Goal: Task Accomplishment & Management: Use online tool/utility

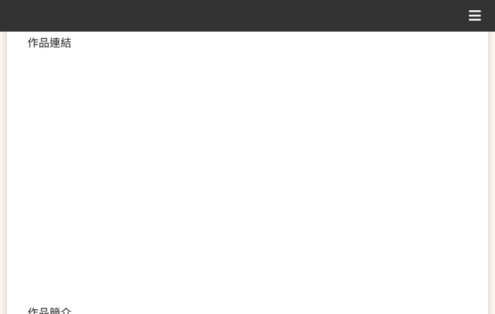
scroll to position [344, 0]
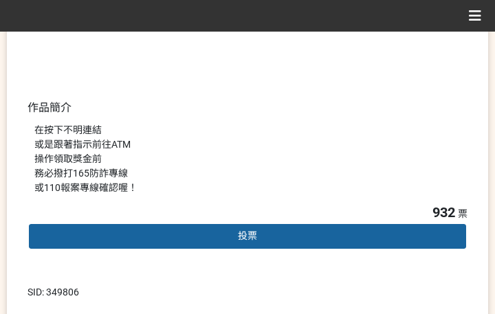
click at [238, 236] on span "投票" at bounding box center [247, 235] width 19 height 11
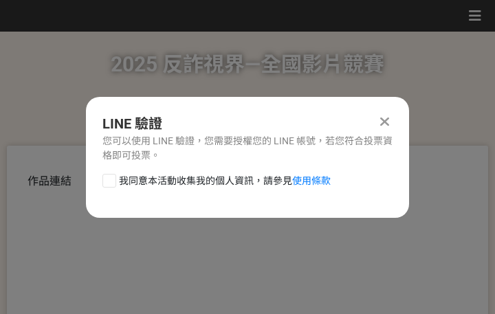
click at [199, 176] on span "我同意本活動收集我的個人資訊，請參見 使用條款" at bounding box center [225, 181] width 212 height 14
click at [112, 176] on input "我同意本活動收集我的個人資訊，請參見 使用條款" at bounding box center [107, 180] width 9 height 9
checkbox input "false"
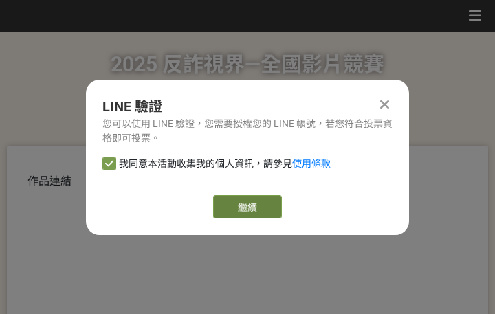
click at [241, 196] on link "繼續" at bounding box center [247, 206] width 69 height 23
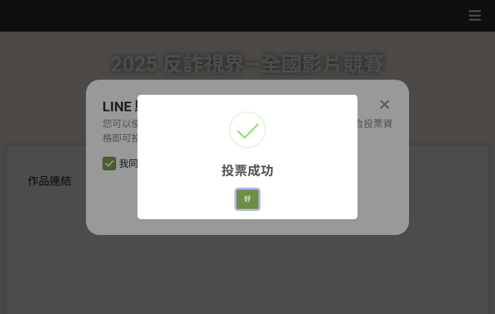
click at [245, 199] on button "好" at bounding box center [247, 199] width 22 height 19
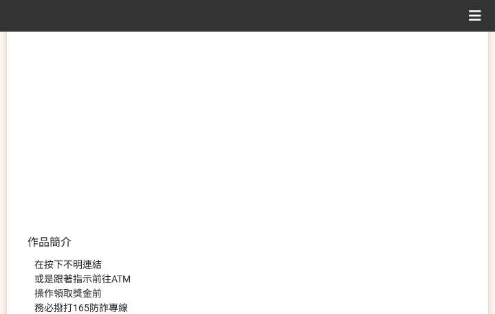
scroll to position [263, 0]
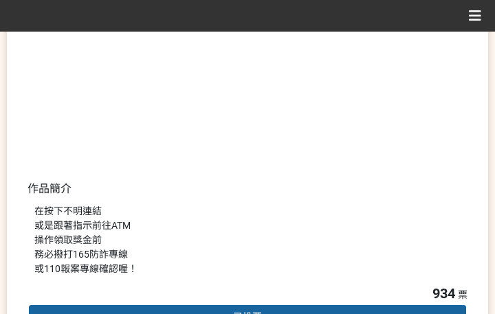
click at [375, 224] on div "在按下不明連結 或是跟著指示前往ATM 操作領取獎金前 務必撥打165防詐專線 或110報案專線確認喔！" at bounding box center [247, 240] width 426 height 72
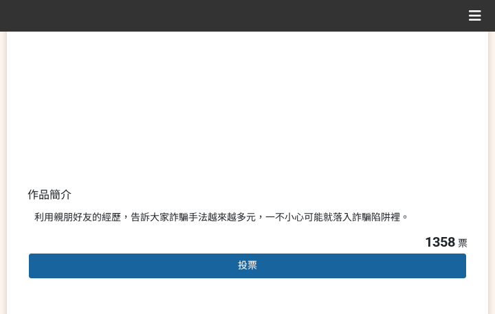
scroll to position [344, 0]
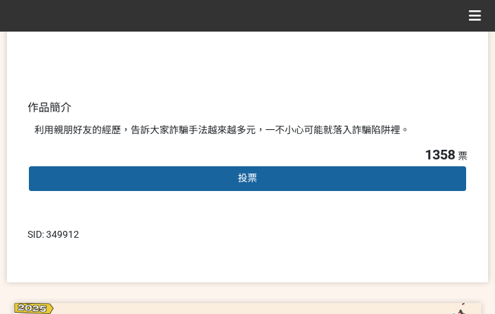
click at [233, 171] on div "投票" at bounding box center [247, 178] width 440 height 27
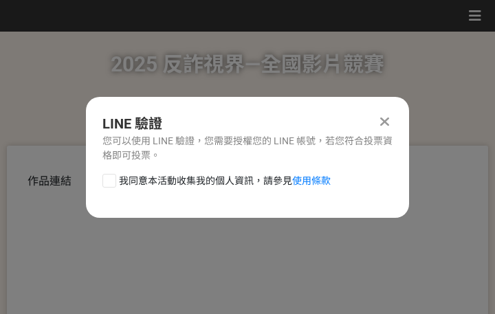
scroll to position [0, 0]
click at [185, 185] on span "我同意本活動收集我的個人資訊，請參見 使用條款" at bounding box center [225, 181] width 212 height 14
click at [112, 185] on input "我同意本活動收集我的個人資訊，請參見 使用條款" at bounding box center [107, 180] width 9 height 9
checkbox input "false"
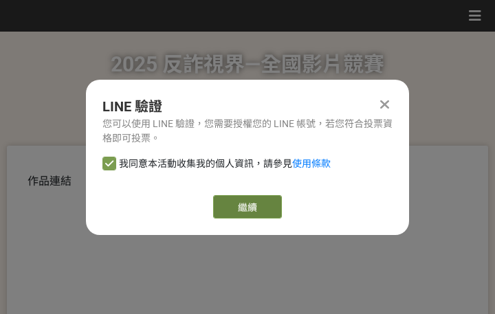
click at [242, 208] on link "繼續" at bounding box center [247, 206] width 69 height 23
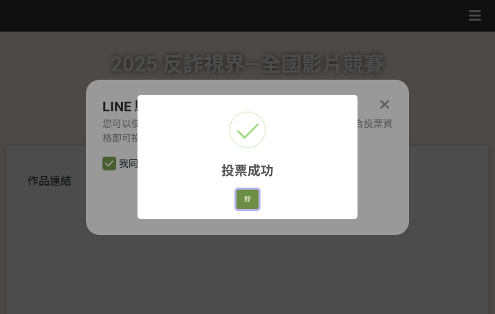
click at [256, 203] on button "好" at bounding box center [247, 199] width 22 height 19
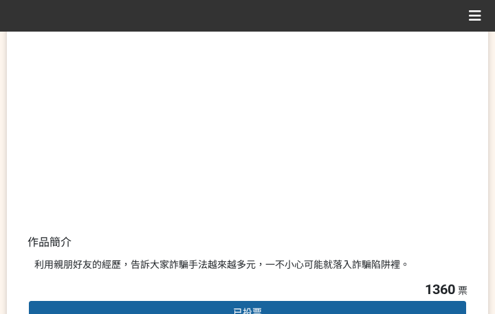
scroll to position [263, 0]
